Goal: Task Accomplishment & Management: Complete application form

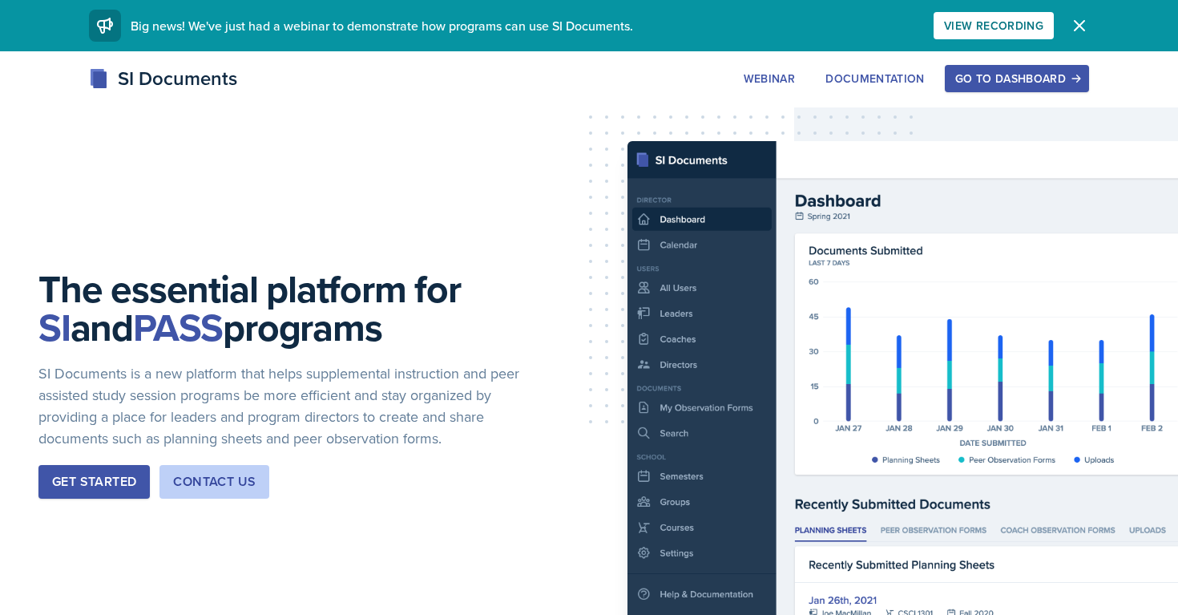
click at [1049, 79] on div "Go to Dashboard" at bounding box center [1016, 78] width 123 height 13
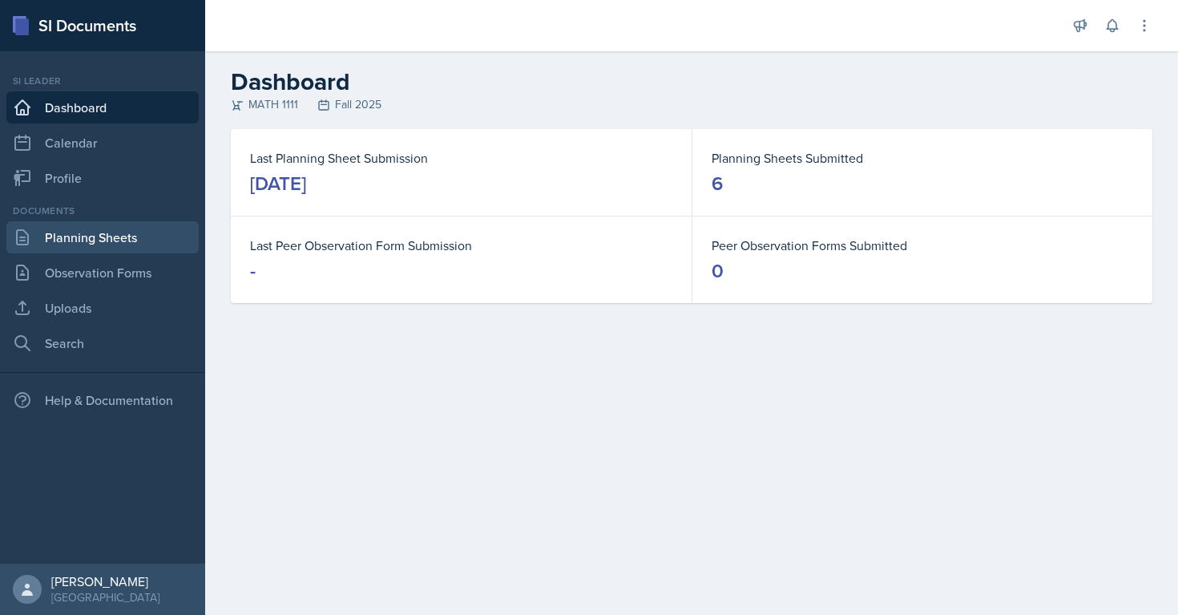
click at [98, 239] on link "Planning Sheets" at bounding box center [102, 237] width 192 height 32
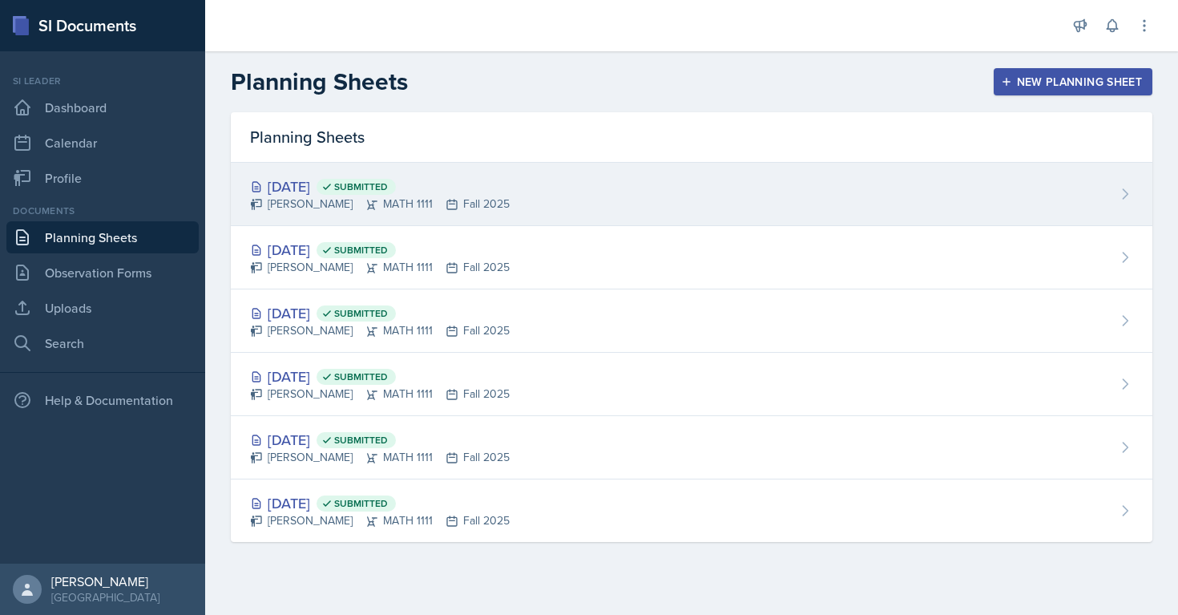
click at [292, 202] on div "[PERSON_NAME] MATH 1111 Fall 2025" at bounding box center [380, 203] width 260 height 17
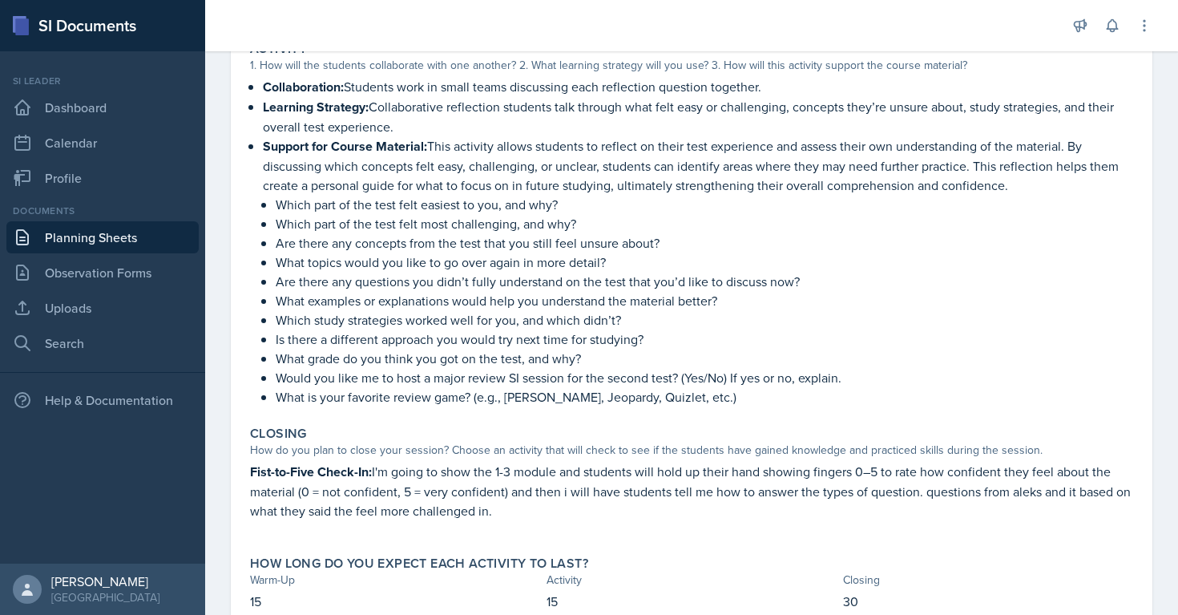
scroll to position [411, 0]
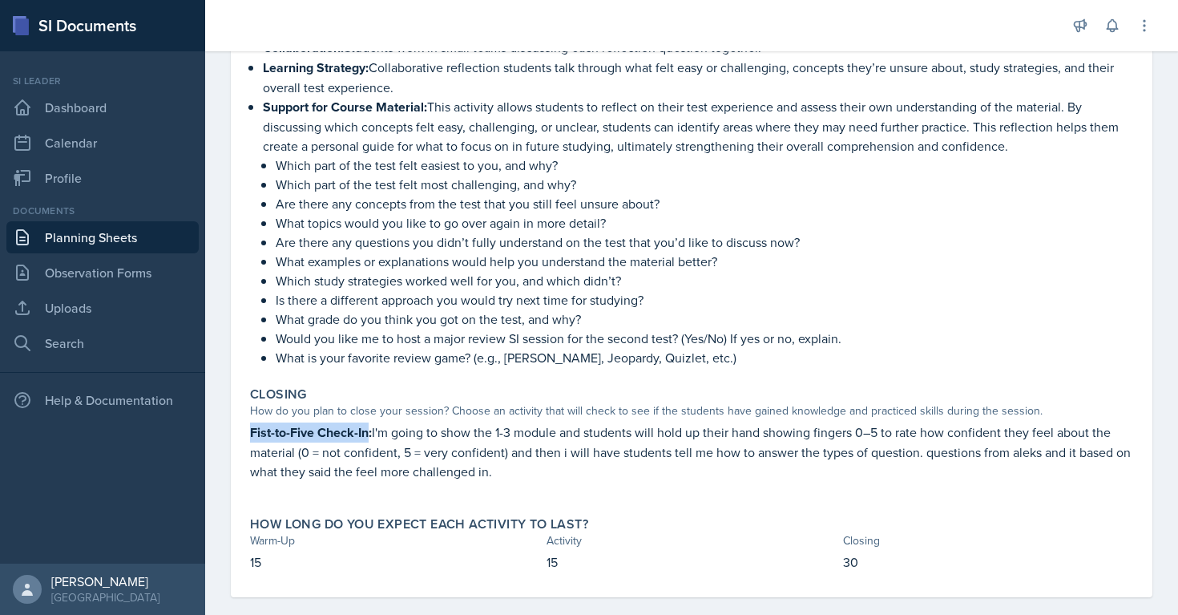
drag, startPoint x: 250, startPoint y: 430, endPoint x: 369, endPoint y: 431, distance: 118.6
click at [369, 431] on strong "Fist-to-Five Check-In:" at bounding box center [311, 432] width 122 height 18
copy strong "Fist-to-Five Check-In"
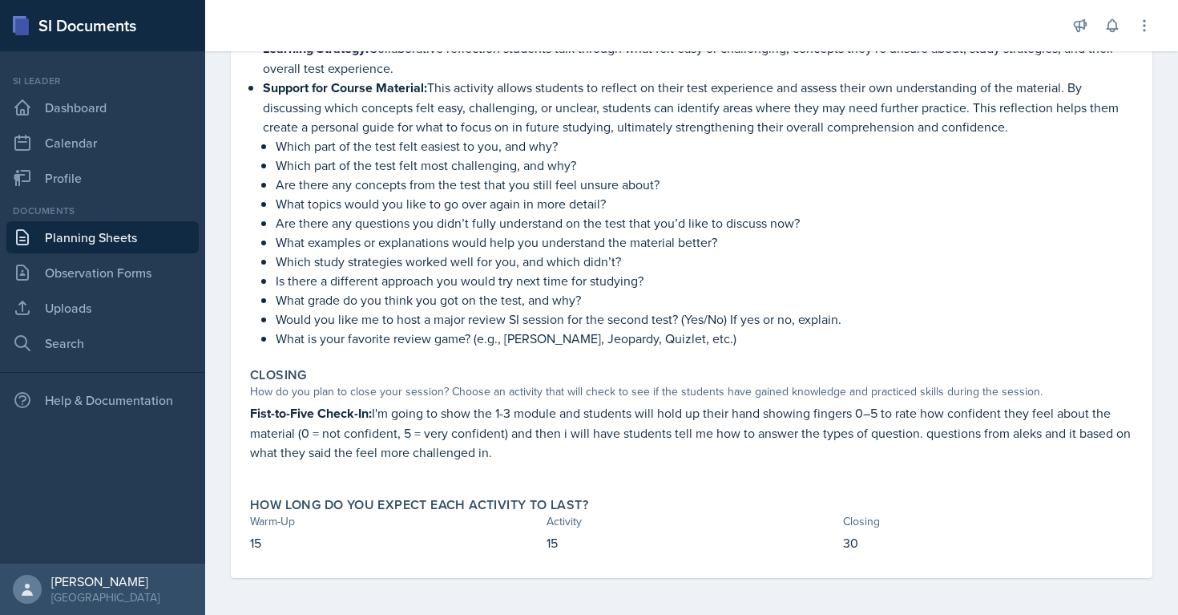
click at [443, 394] on div "How do you plan to close your session? Choose an activity that will check to se…" at bounding box center [691, 391] width 883 height 17
drag, startPoint x: 373, startPoint y: 412, endPoint x: 627, endPoint y: 407, distance: 254.0
click at [627, 407] on p "Fist-to-Five Check-In: I'm going to show the 1-3 module and students will hold …" at bounding box center [691, 432] width 883 height 58
drag, startPoint x: 377, startPoint y: 416, endPoint x: 562, endPoint y: 417, distance: 185.1
click at [562, 418] on p "Fist-to-Five Check-In: I'm going to show the 1-3 module and students will hold …" at bounding box center [691, 432] width 883 height 58
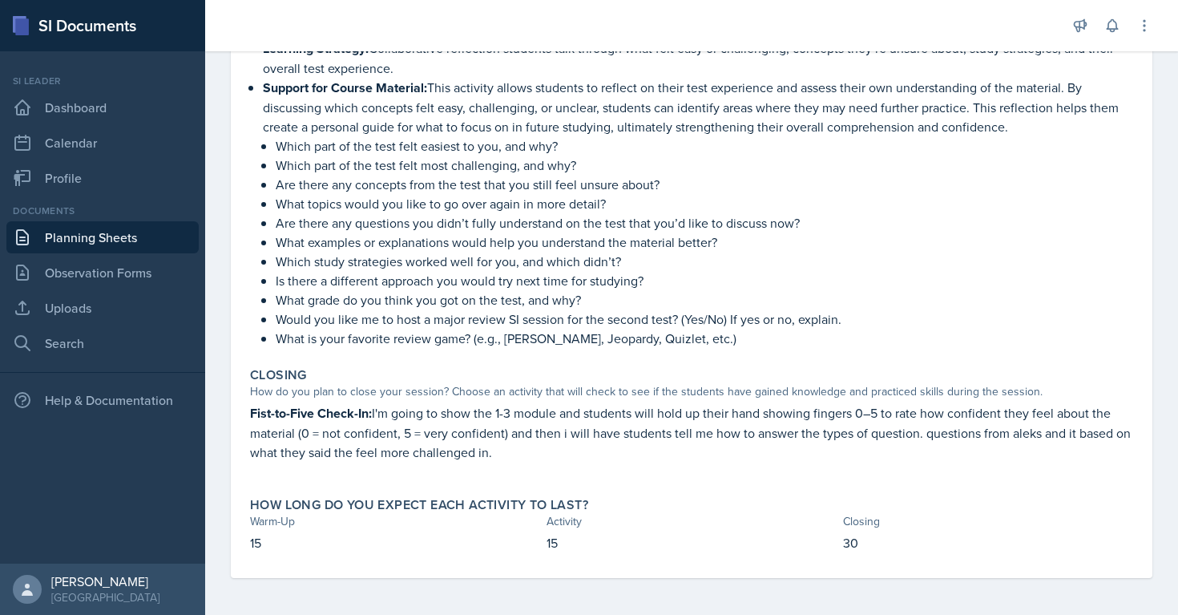
click at [377, 429] on p "Fist-to-Five Check-In: I'm going to show the 1-3 module and students will hold …" at bounding box center [691, 432] width 883 height 58
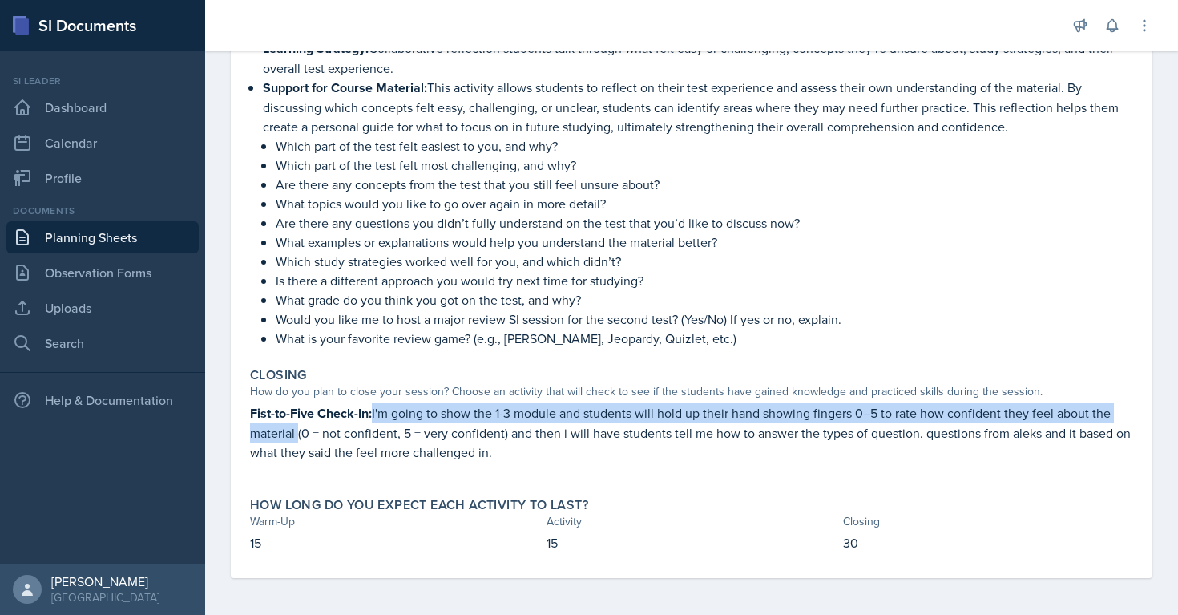
copy p "I'm going to show the 1-3 module and students will hold up their hand showing f…"
drag, startPoint x: 373, startPoint y: 413, endPoint x: 292, endPoint y: 432, distance: 82.2
click at [293, 432] on p "Fist-to-Five Check-In: I'm going to show the 1-3 module and students will hold …" at bounding box center [691, 432] width 883 height 58
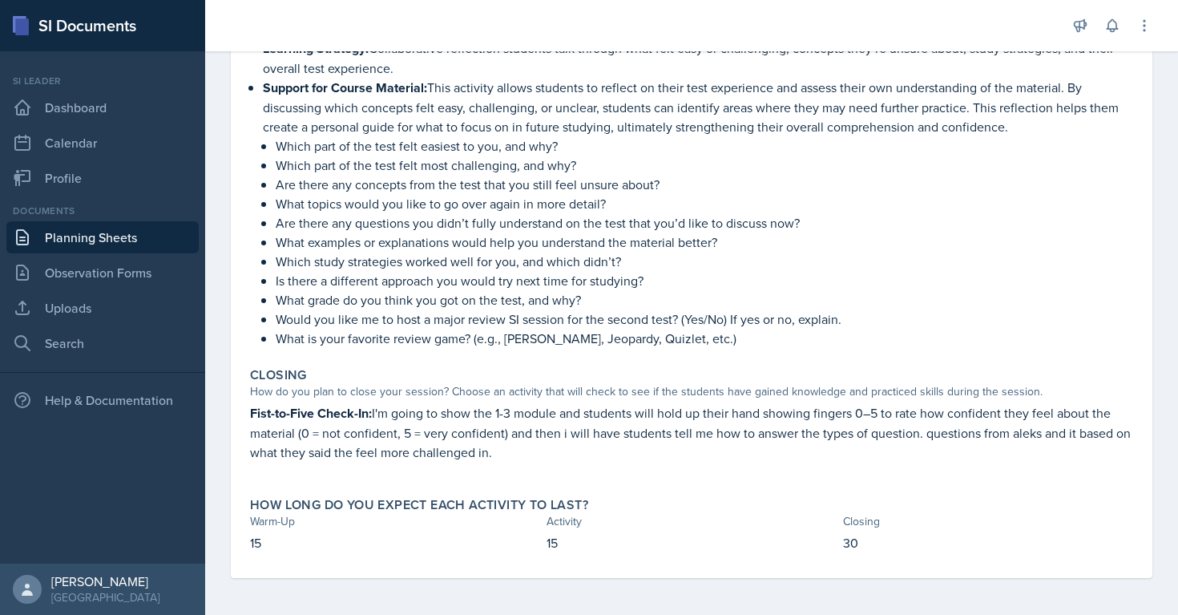
click at [317, 461] on p at bounding box center [691, 469] width 883 height 16
drag, startPoint x: 296, startPoint y: 432, endPoint x: 507, endPoint y: 437, distance: 210.8
click at [507, 437] on p "Fist-to-Five Check-In: I'm going to show the 1-3 module and students will hold …" at bounding box center [691, 432] width 883 height 58
copy p "(0 = not confident, 5 = very confident)"
drag, startPoint x: 562, startPoint y: 432, endPoint x: 917, endPoint y: 434, distance: 355.7
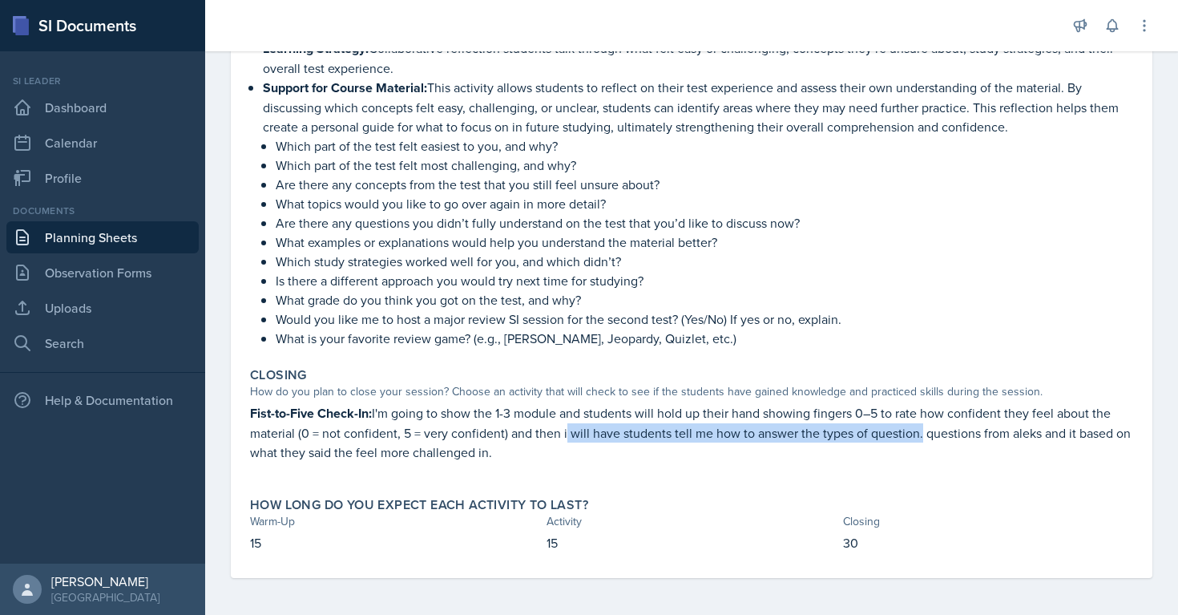
click at [917, 434] on p "Fist-to-Five Check-In: I'm going to show the 1-3 module and students will hold …" at bounding box center [691, 432] width 883 height 58
copy p "i will have students tell me how to answer the types of question"
click at [705, 273] on p "Is there a different approach you would try next time for studying?" at bounding box center [704, 280] width 857 height 19
click at [22, 248] on link "Planning Sheets" at bounding box center [102, 237] width 192 height 32
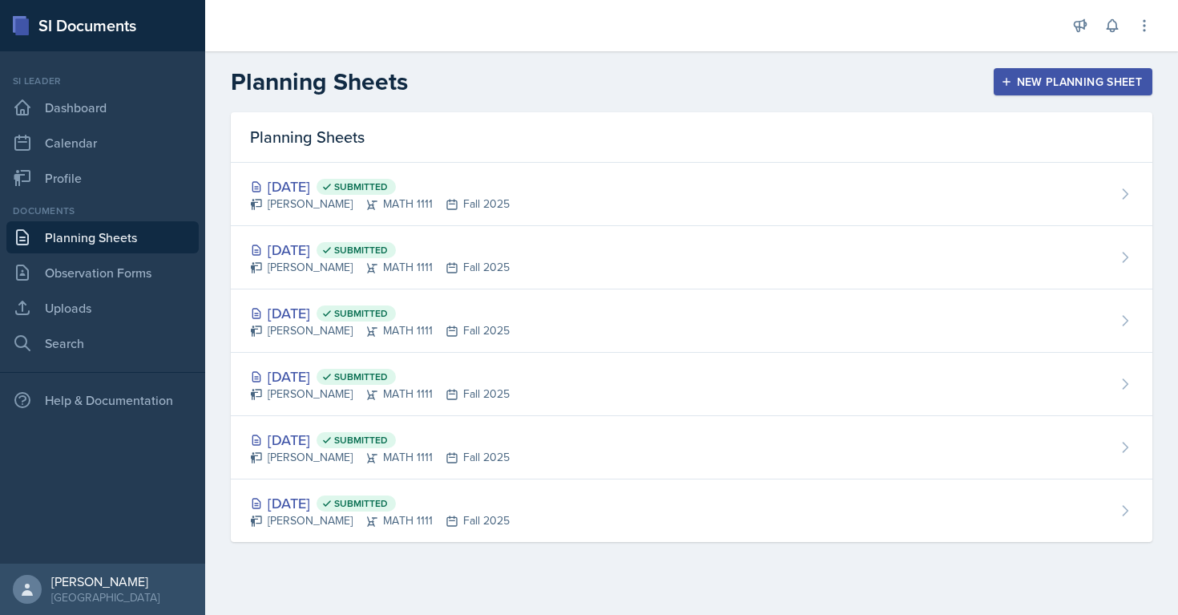
click at [1037, 83] on div "New Planning Sheet" at bounding box center [1073, 81] width 138 height 13
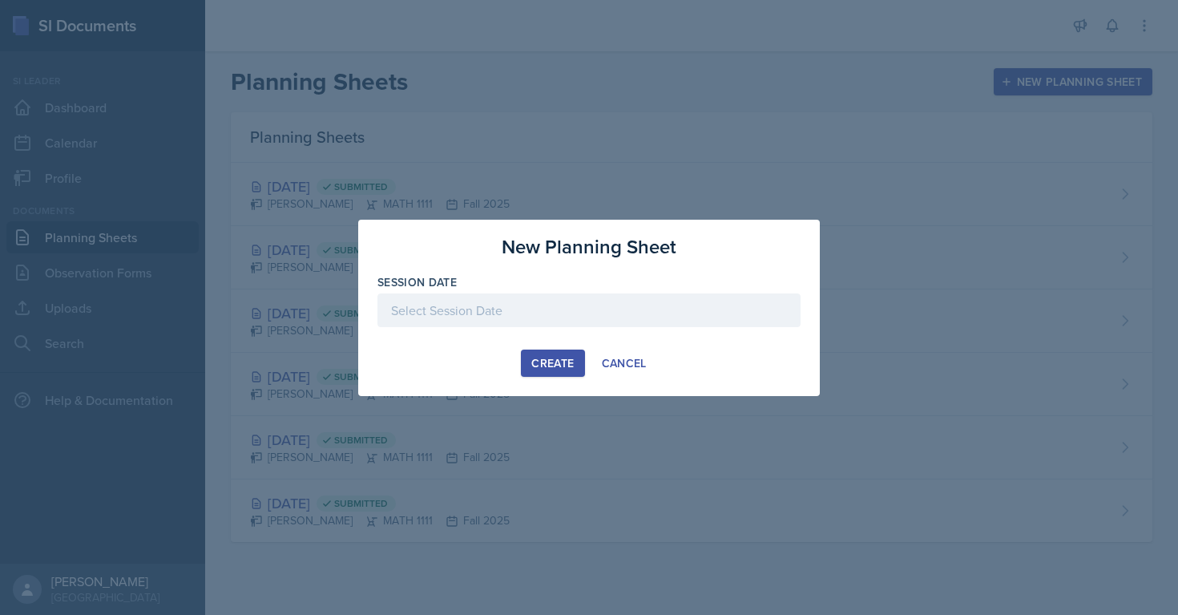
click at [550, 311] on div at bounding box center [588, 310] width 423 height 34
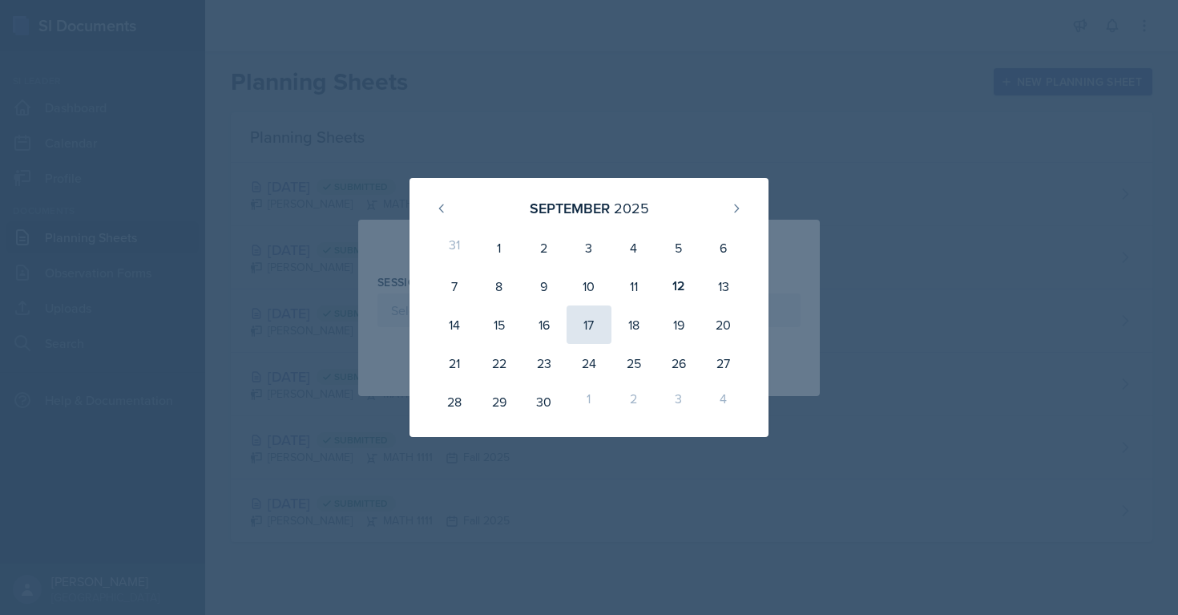
click at [582, 324] on div "17" at bounding box center [588, 324] width 45 height 38
type input "[DATE]"
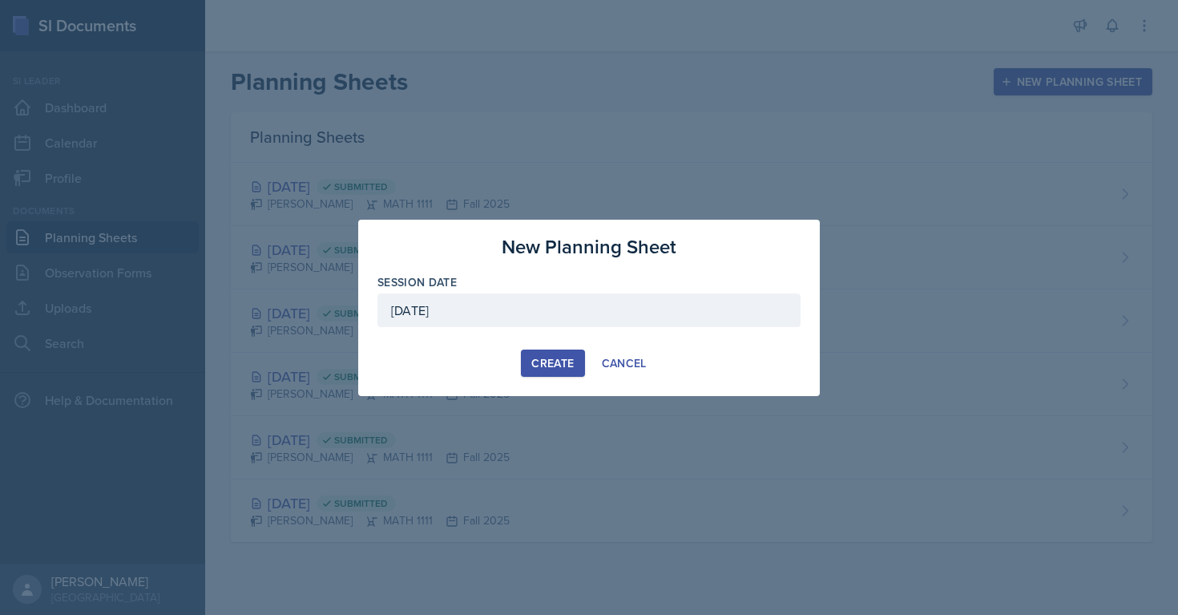
click at [548, 374] on button "Create" at bounding box center [552, 362] width 63 height 27
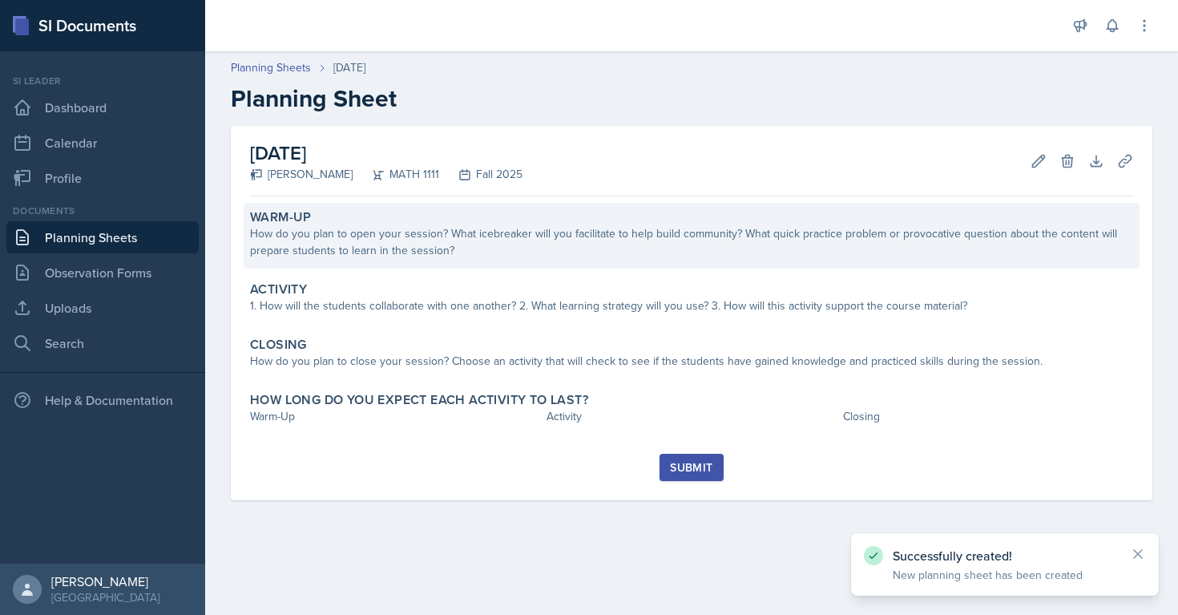
click at [423, 250] on div "How do you plan to open your session? What icebreaker will you facilitate to he…" at bounding box center [691, 242] width 883 height 34
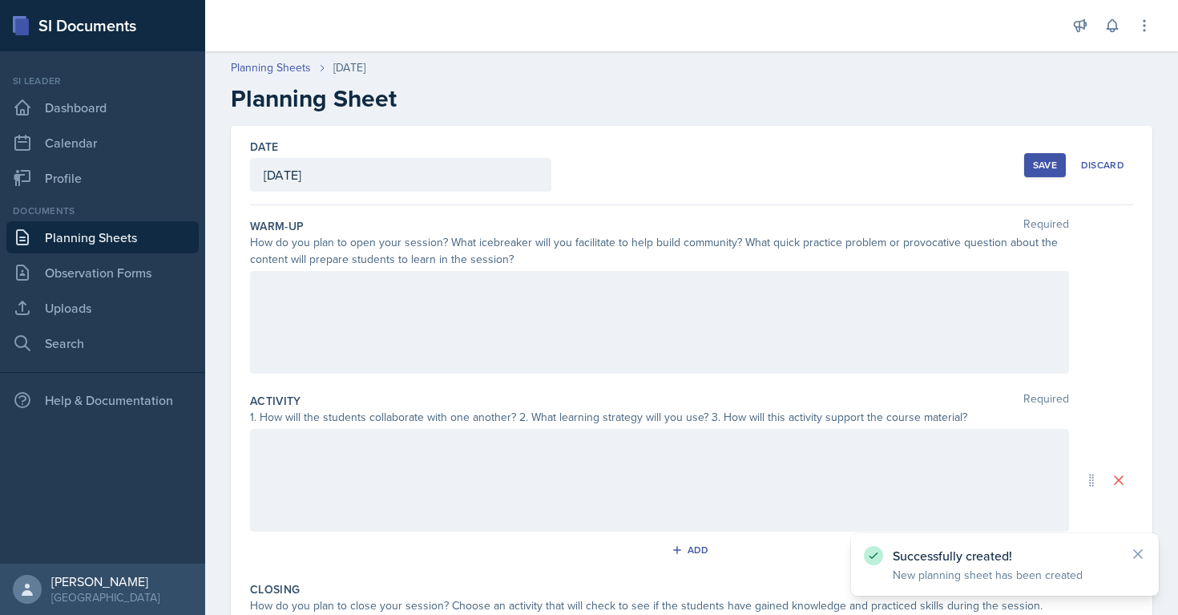
click at [369, 317] on div at bounding box center [659, 322] width 819 height 103
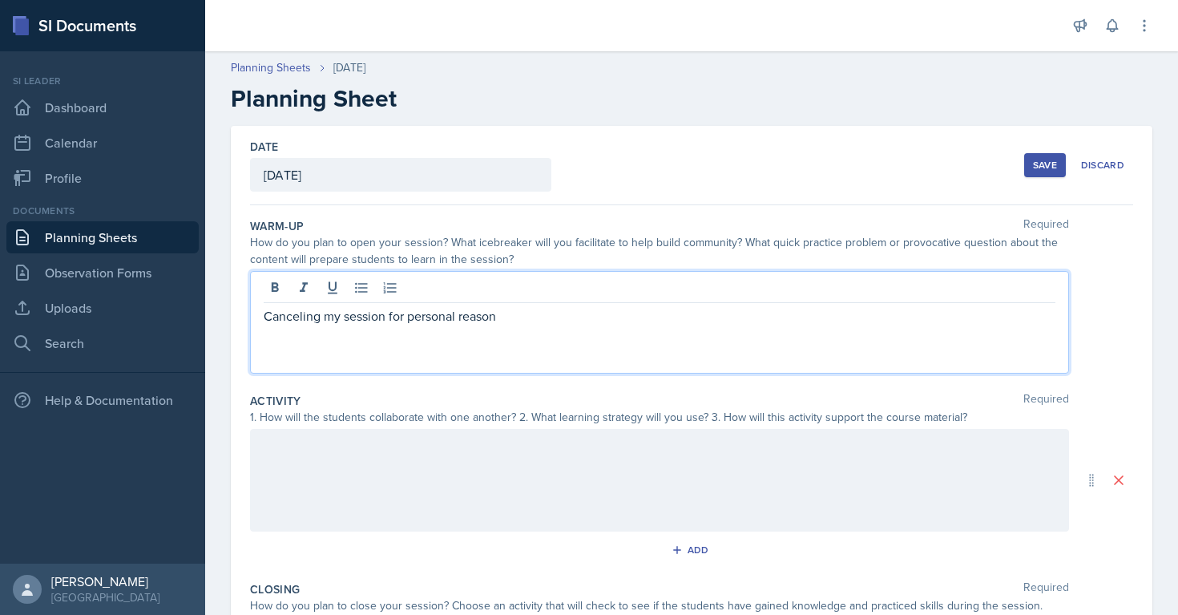
click at [280, 314] on p "Canceling my session for personal reason" at bounding box center [660, 315] width 792 height 19
copy p "Canceling my session for personal reason"
click at [393, 452] on div at bounding box center [659, 480] width 819 height 103
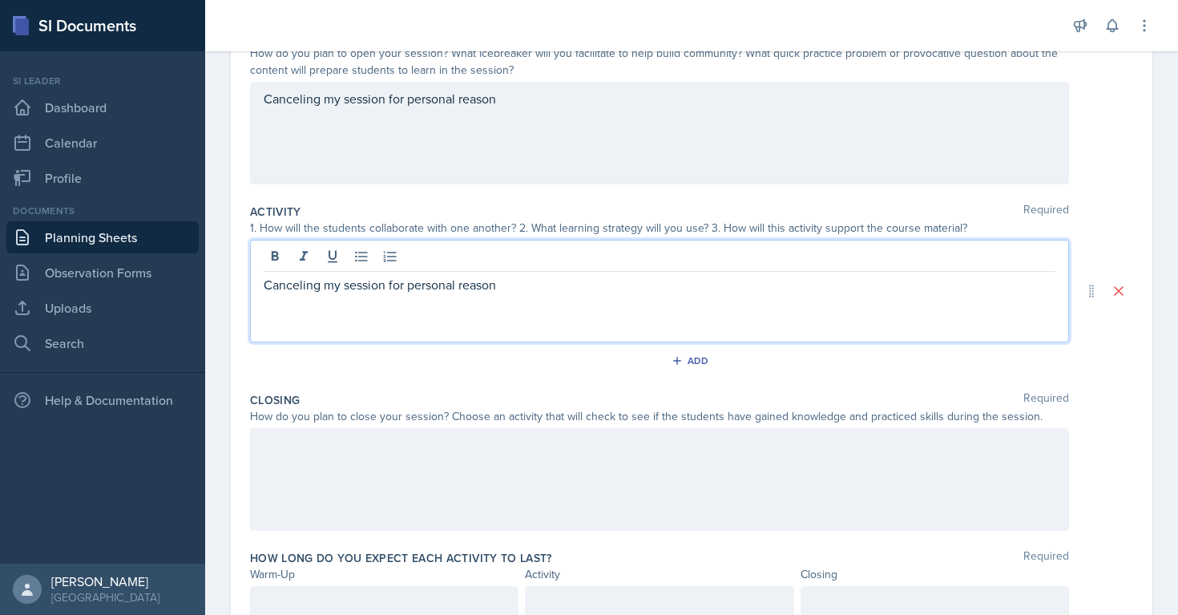
click at [427, 507] on div at bounding box center [659, 479] width 819 height 103
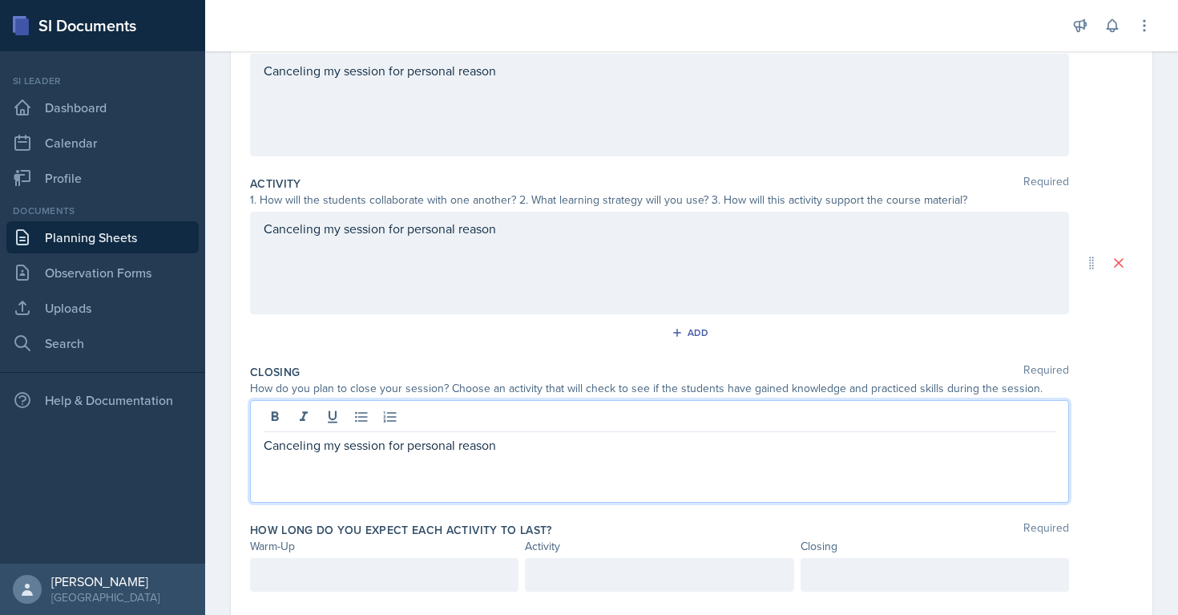
scroll to position [258, 0]
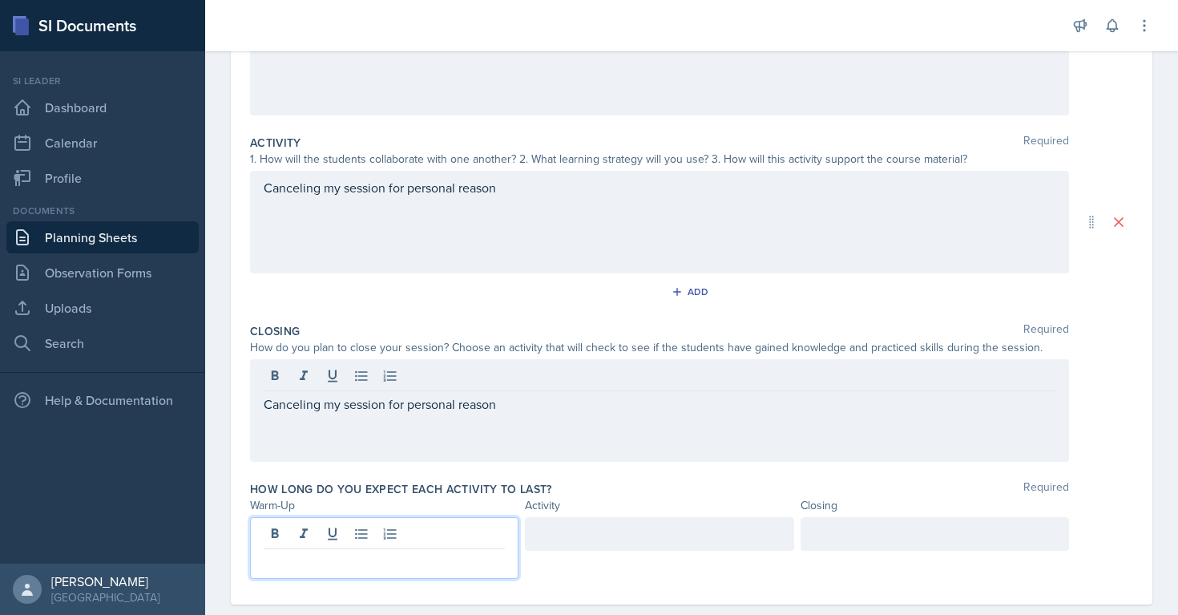
click at [374, 552] on p at bounding box center [384, 561] width 241 height 19
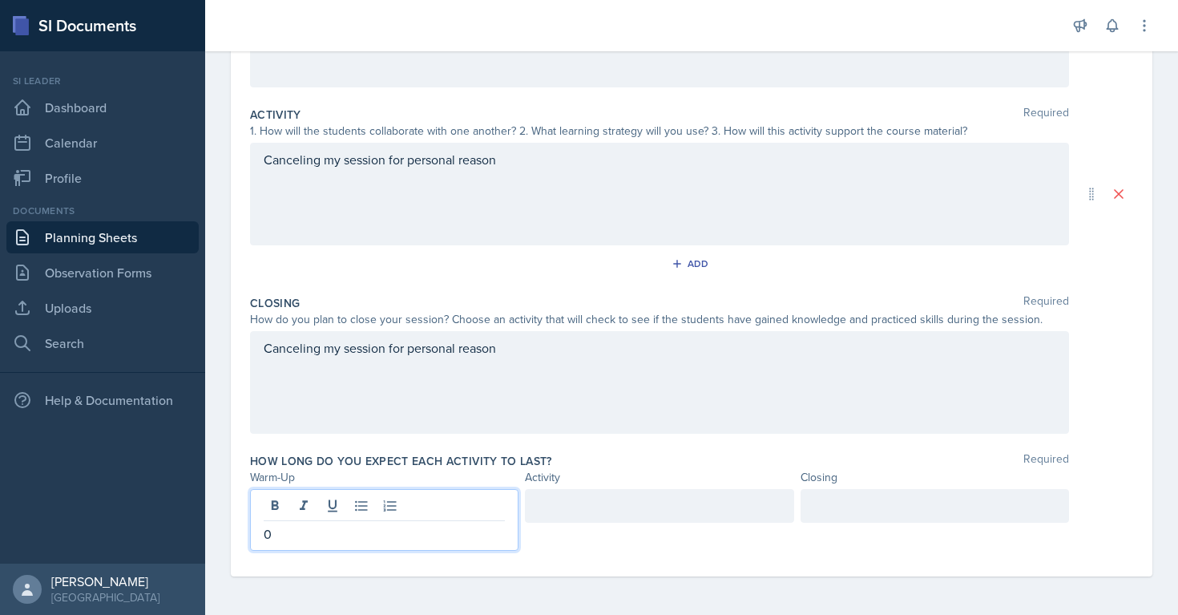
click at [559, 506] on div at bounding box center [659, 506] width 268 height 34
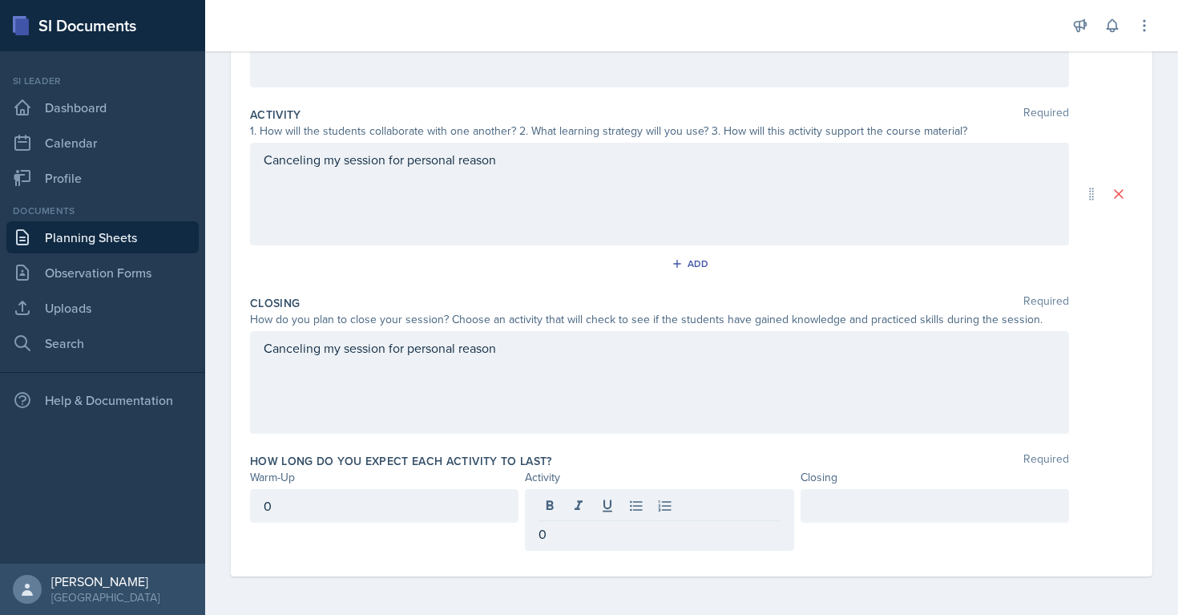
click at [840, 518] on div at bounding box center [934, 506] width 268 height 34
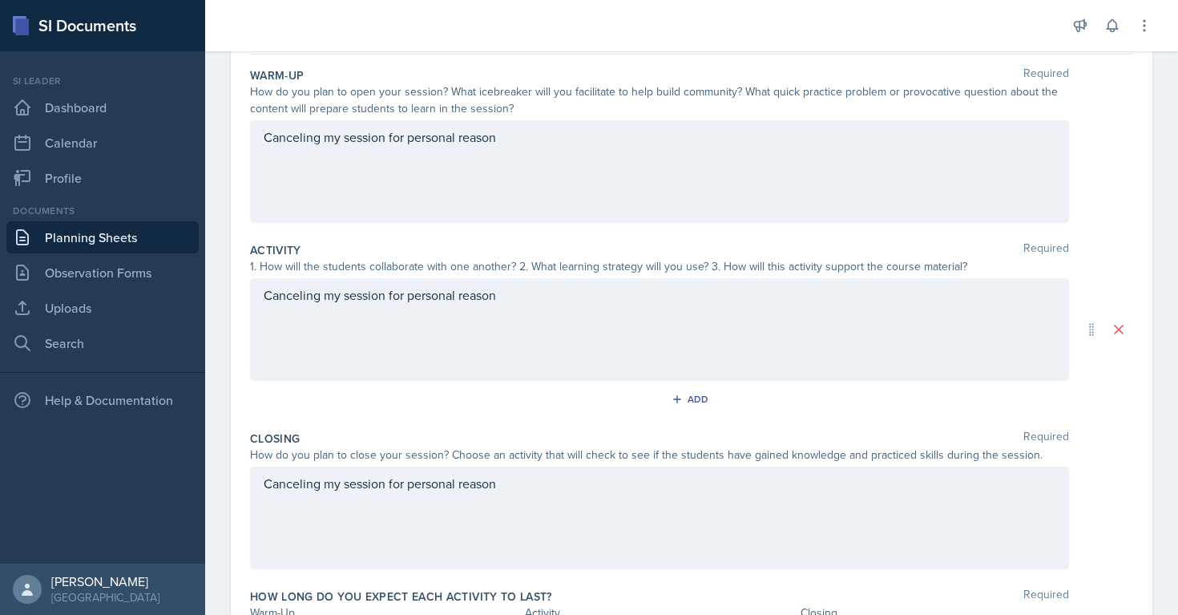
scroll to position [0, 0]
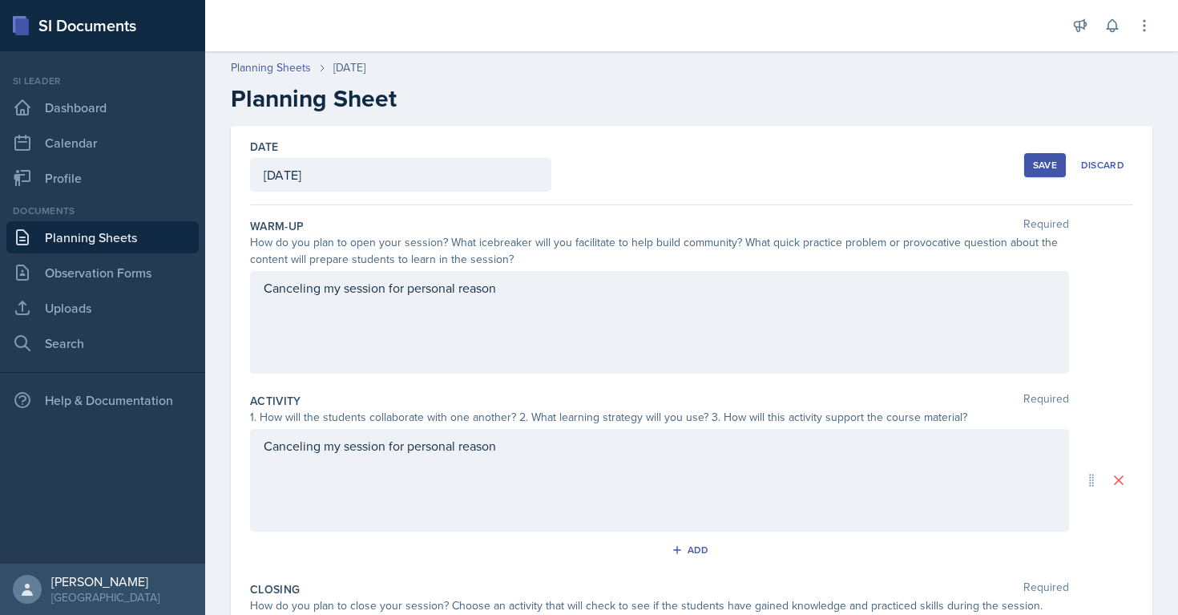
click at [1055, 175] on button "Save" at bounding box center [1045, 165] width 42 height 24
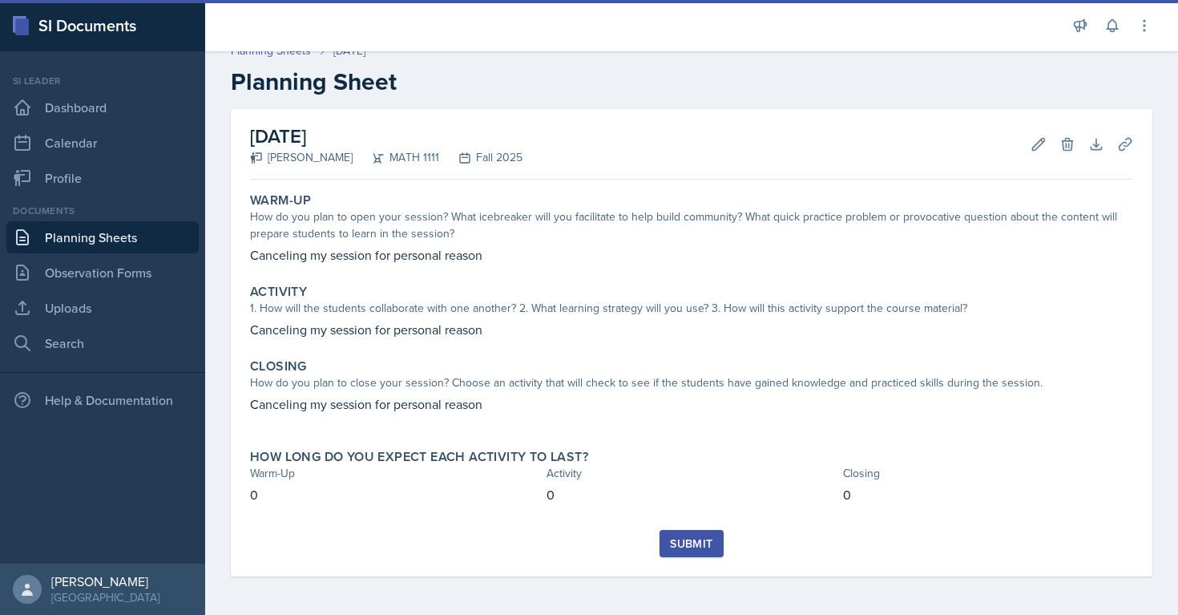
scroll to position [17, 0]
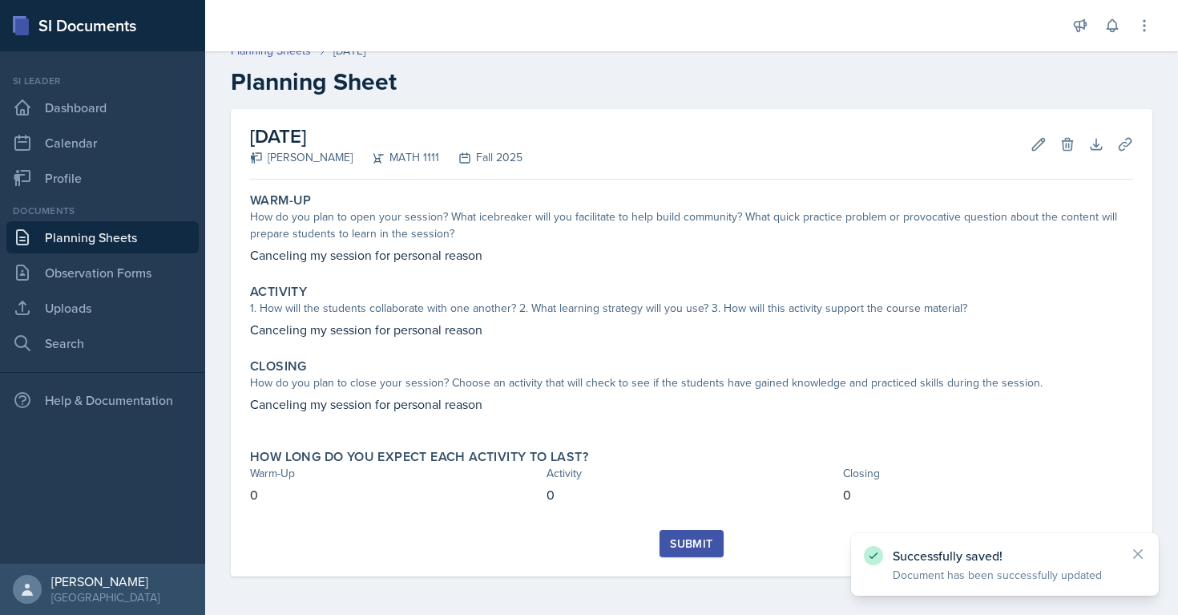
click at [675, 558] on div "Submit" at bounding box center [691, 553] width 883 height 46
click at [675, 545] on div "Submit" at bounding box center [691, 543] width 42 height 13
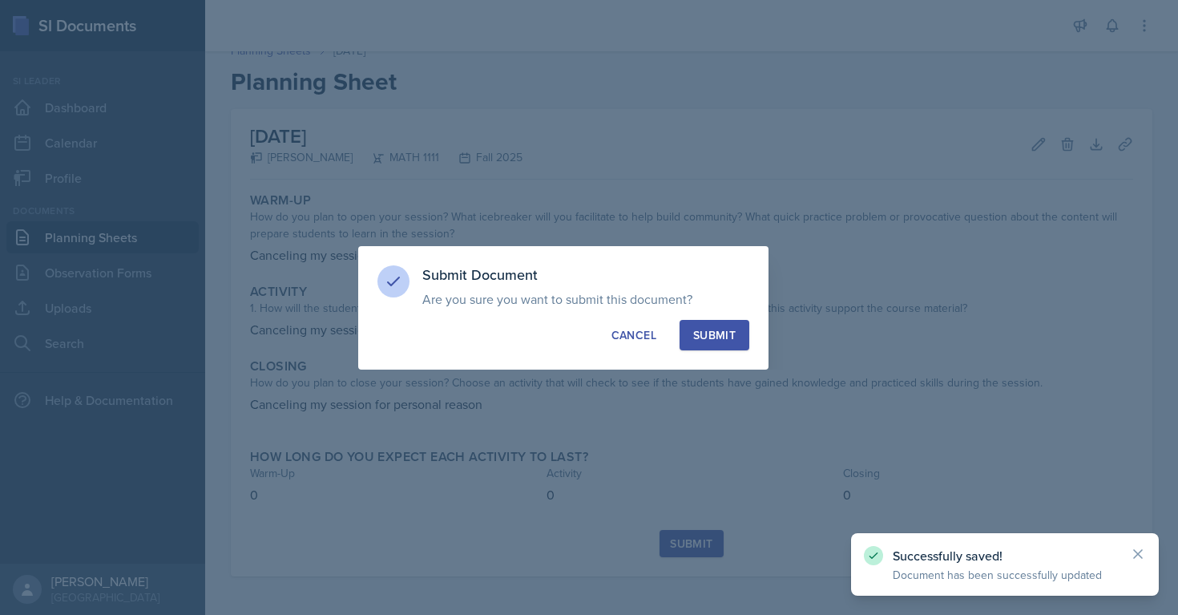
click at [709, 332] on div "Submit" at bounding box center [714, 335] width 42 height 16
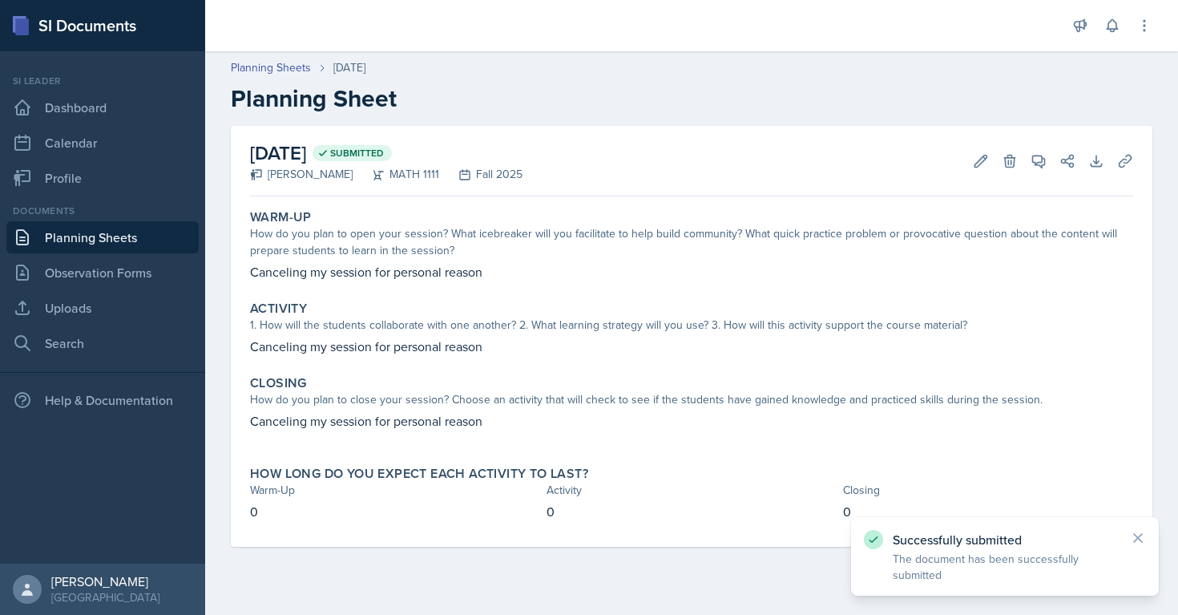
scroll to position [0, 0]
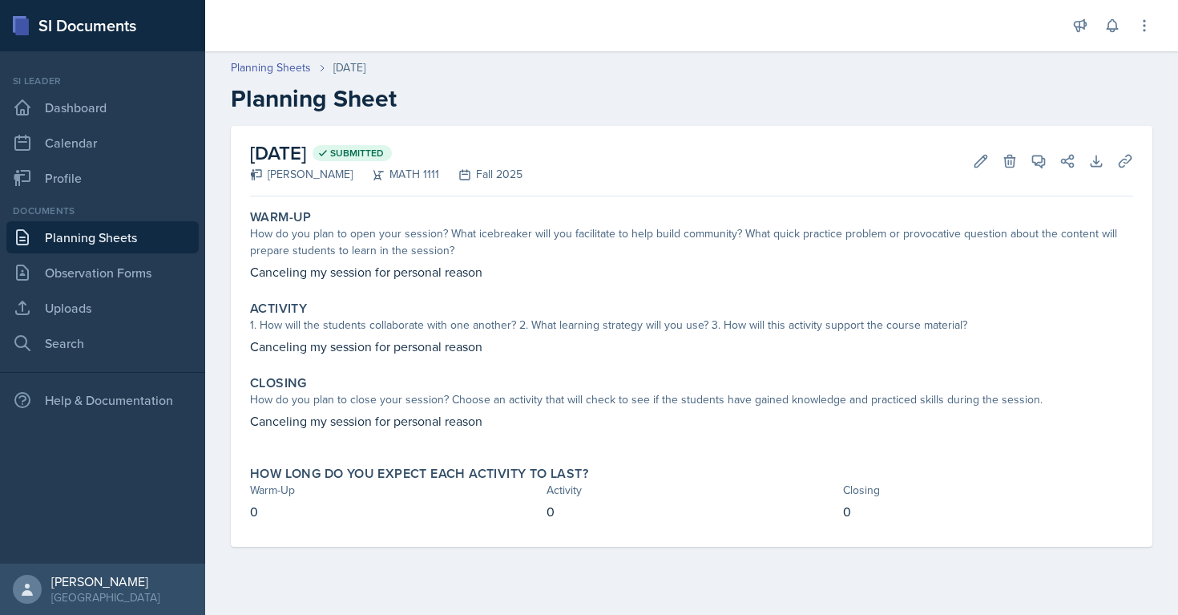
click at [1143, 546] on div "[DATE] Submitted [PERSON_NAME] MATH 1111 Fall 2025 Edit Delete View Comments Co…" at bounding box center [691, 355] width 973 height 459
click at [42, 107] on link "Dashboard" at bounding box center [102, 107] width 192 height 32
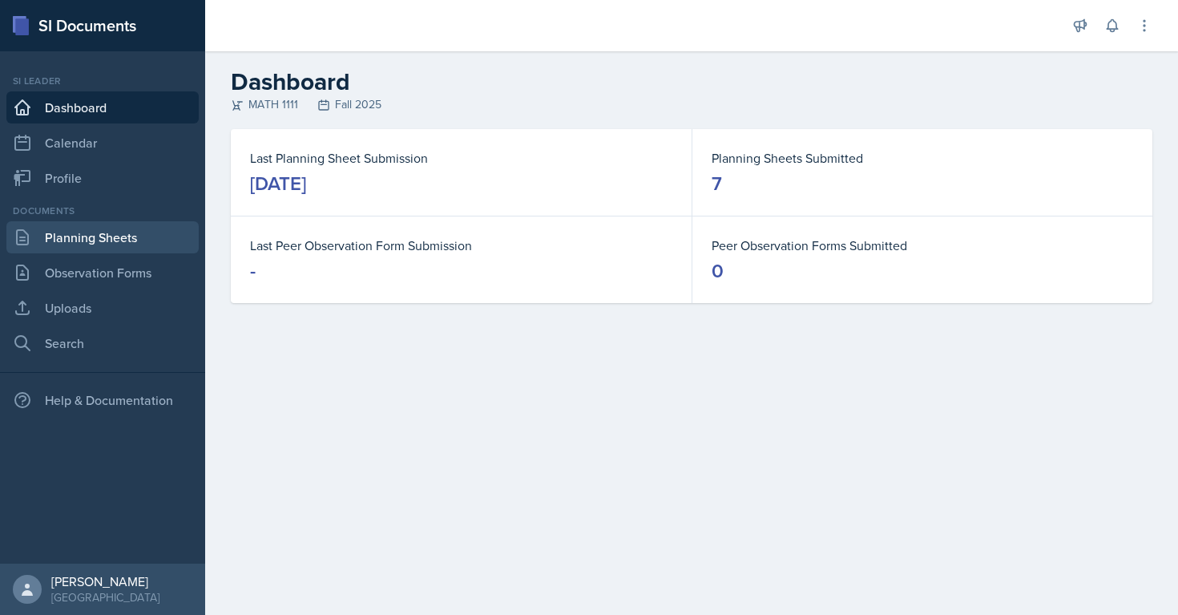
click at [76, 238] on link "Planning Sheets" at bounding box center [102, 237] width 192 height 32
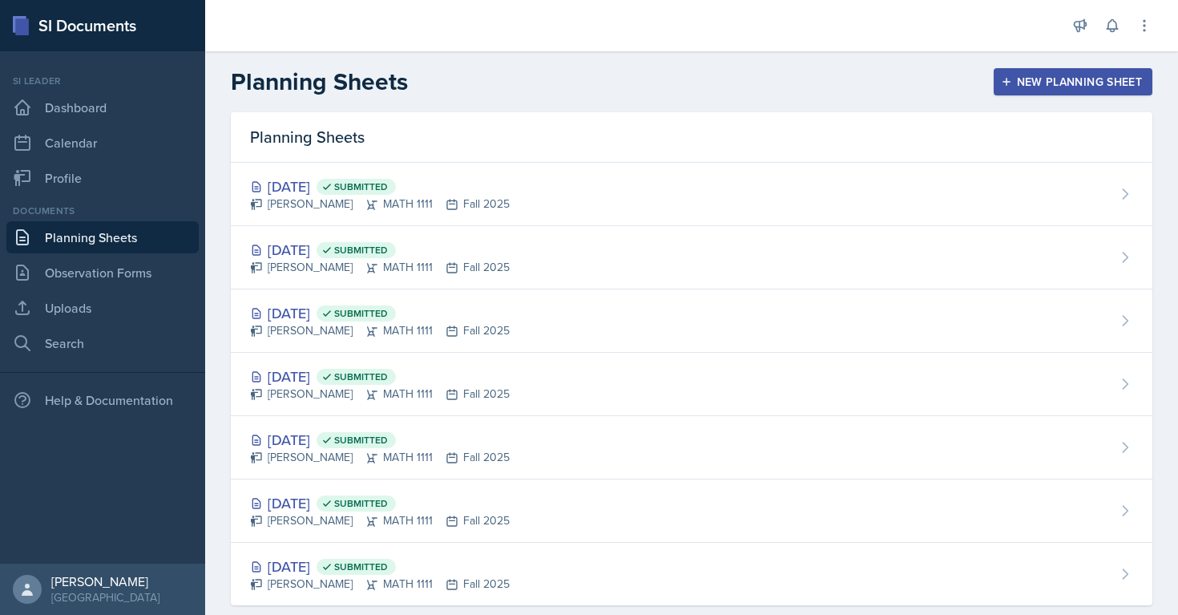
click at [1043, 88] on div "New Planning Sheet" at bounding box center [1073, 81] width 138 height 13
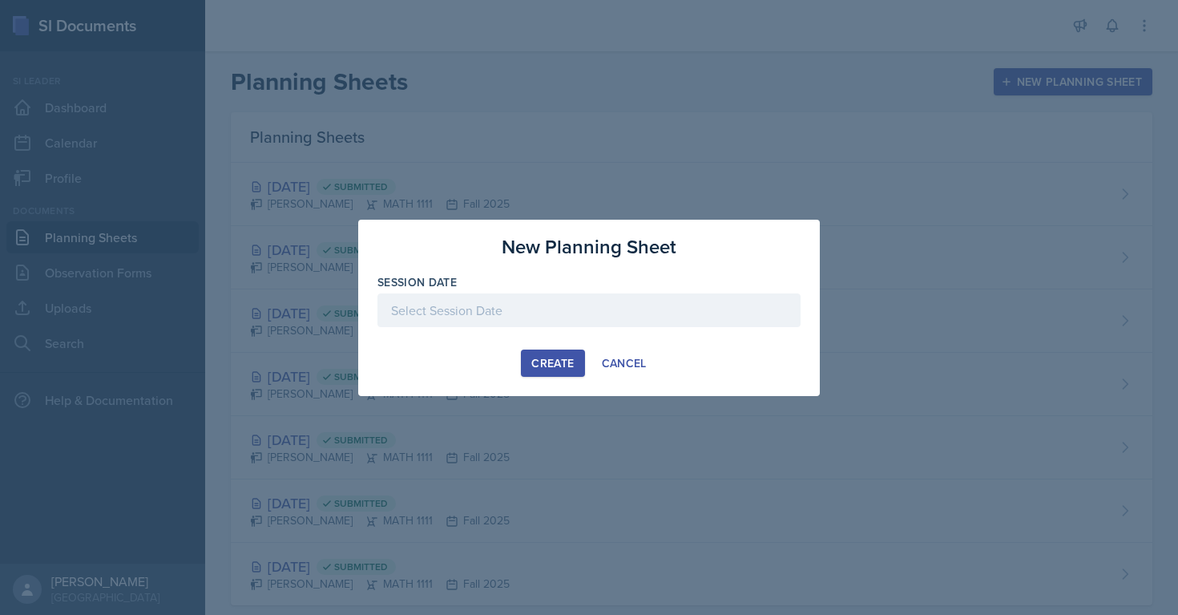
click at [617, 297] on div at bounding box center [588, 310] width 423 height 34
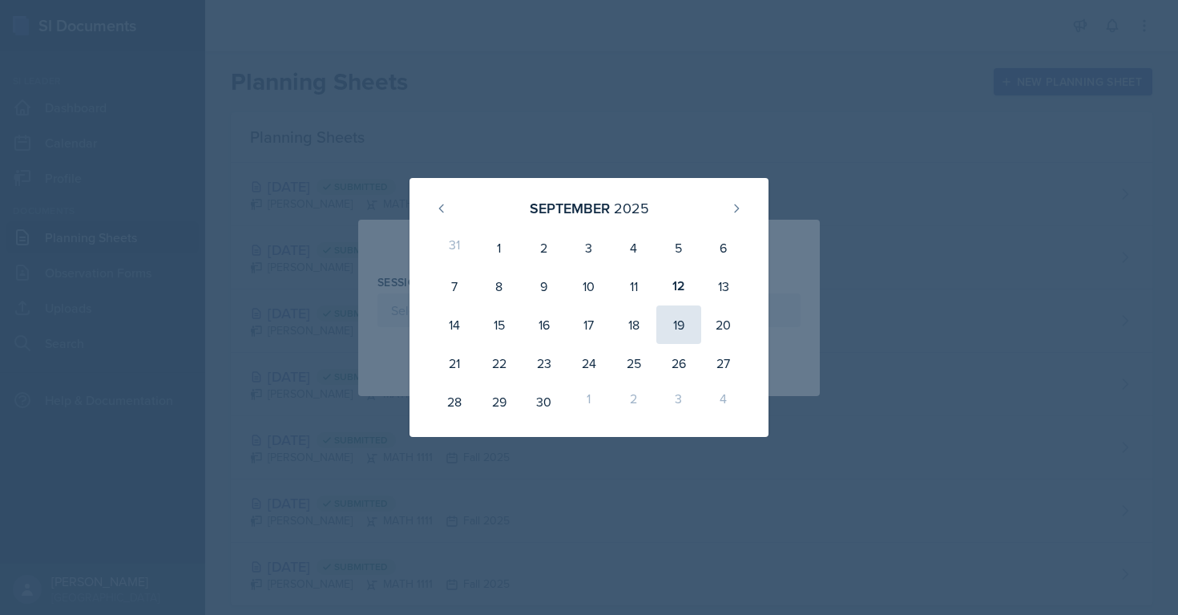
click at [682, 319] on div "19" at bounding box center [678, 324] width 45 height 38
type input "[DATE]"
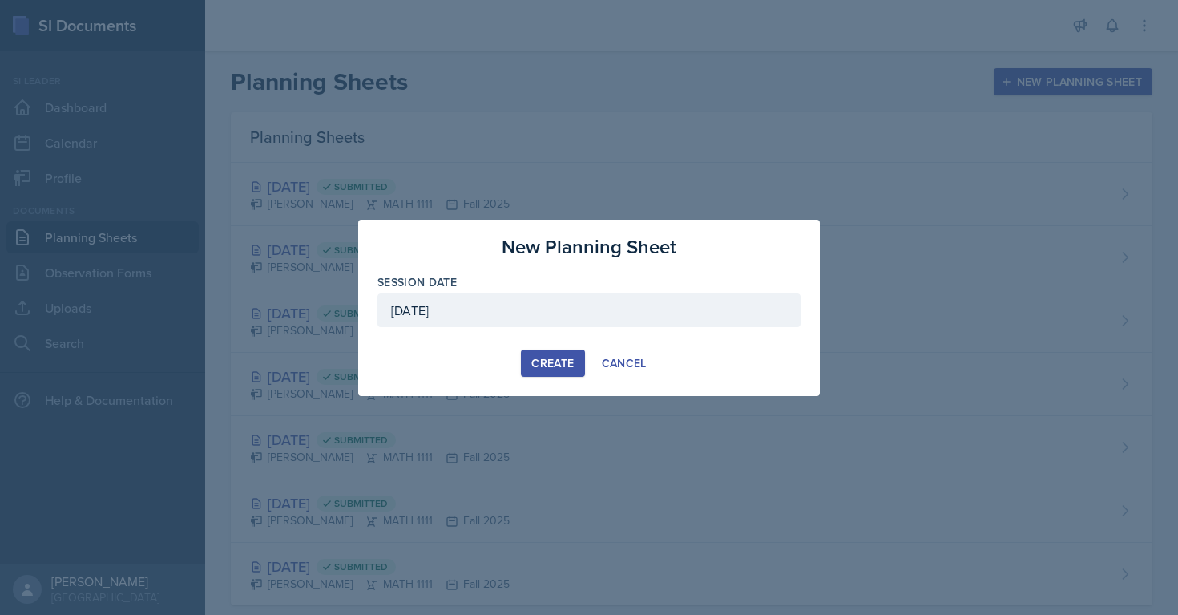
click at [574, 367] on button "Create" at bounding box center [552, 362] width 63 height 27
